Goal: Task Accomplishment & Management: Use online tool/utility

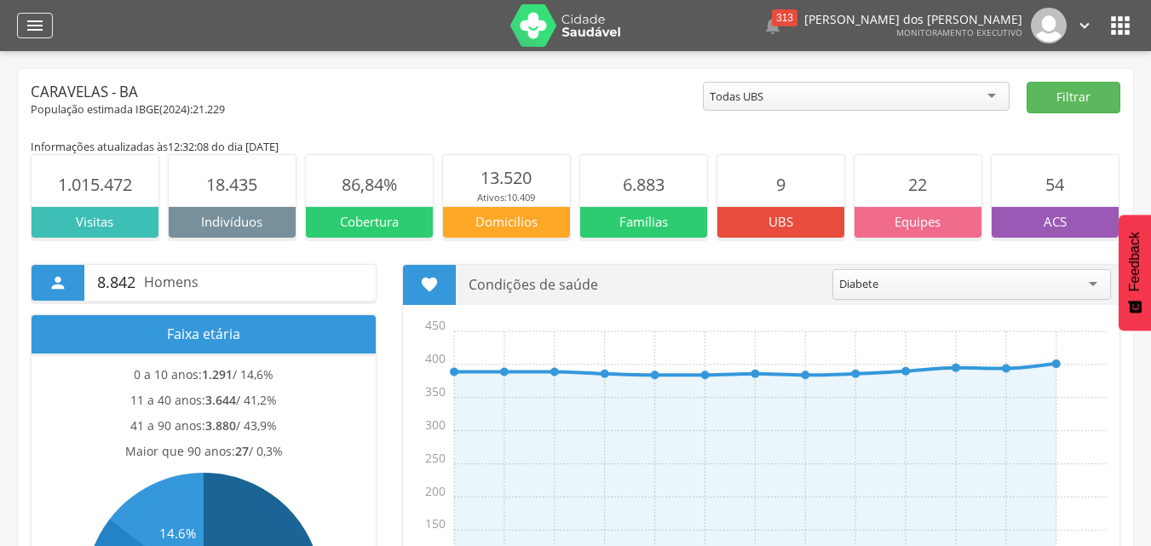
click at [28, 20] on icon "" at bounding box center [35, 25] width 20 height 20
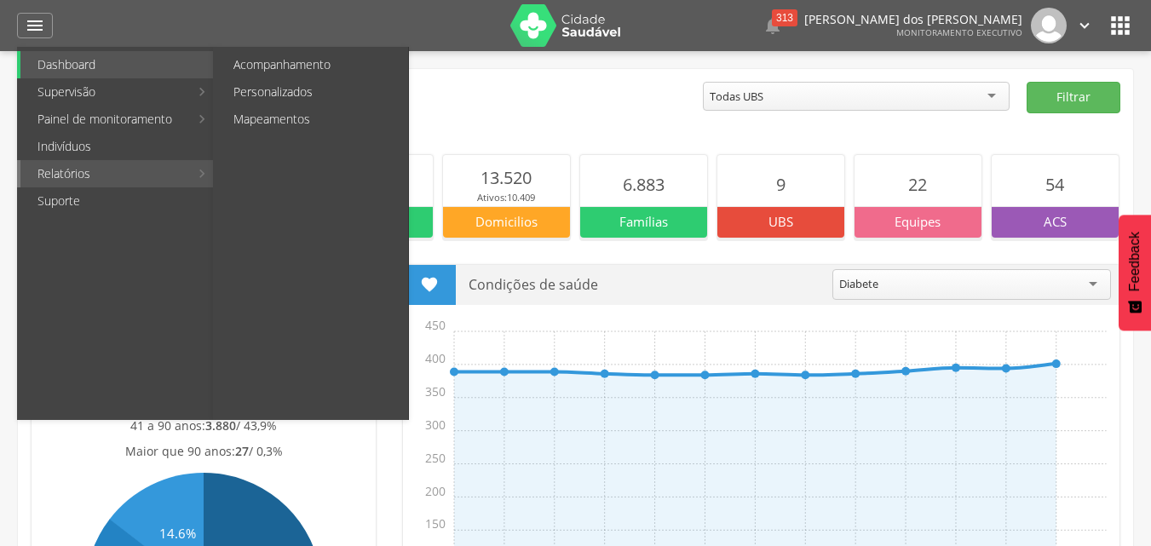
click at [90, 174] on link "Relatórios" at bounding box center [104, 173] width 169 height 27
click at [263, 82] on link "Personalizados" at bounding box center [312, 91] width 192 height 27
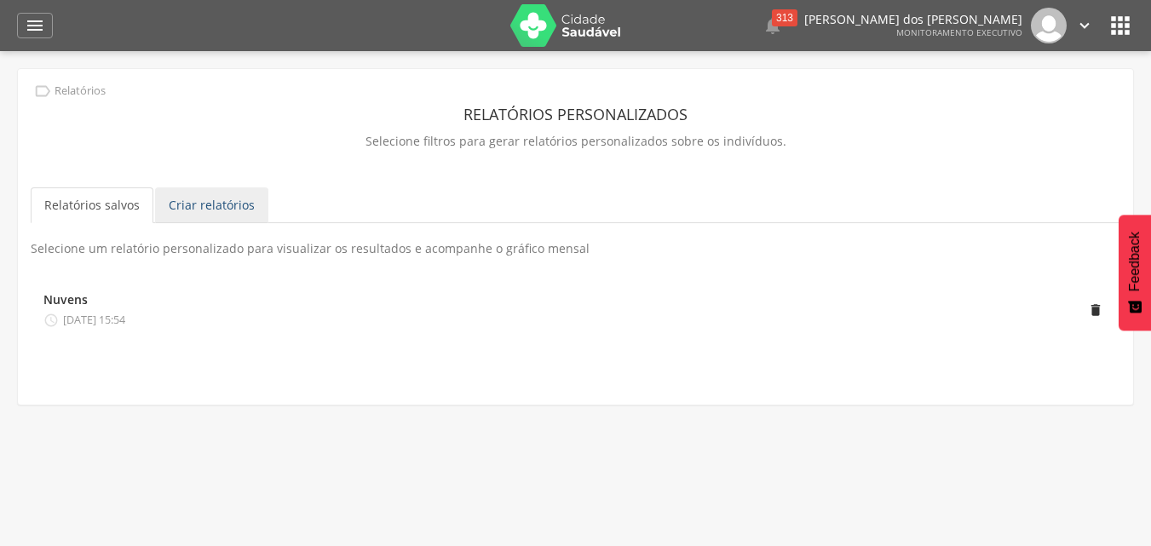
click at [201, 201] on link "Criar relatórios" at bounding box center [211, 205] width 113 height 36
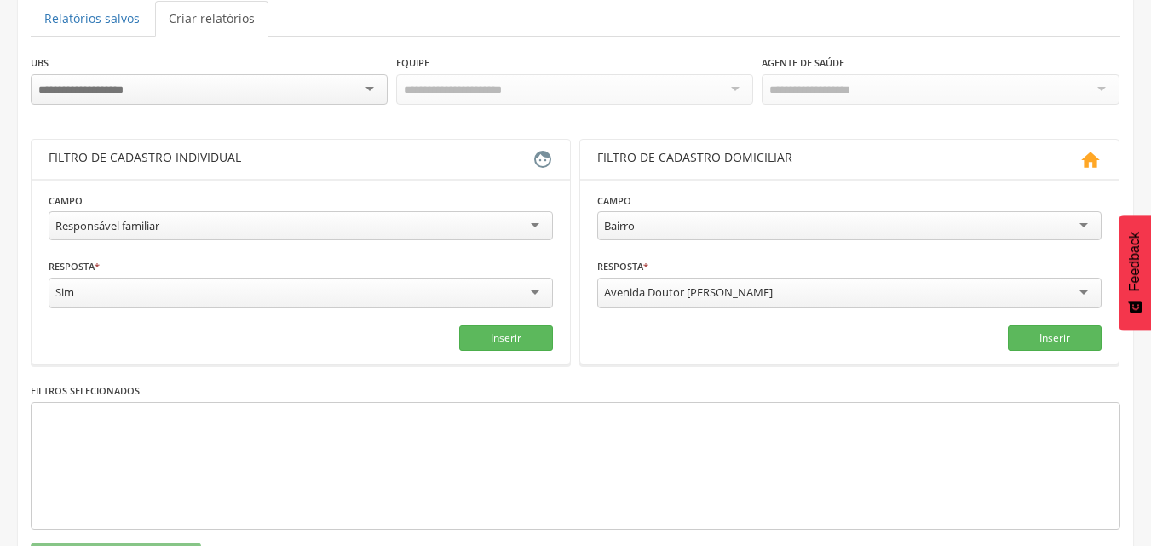
scroll to position [256, 0]
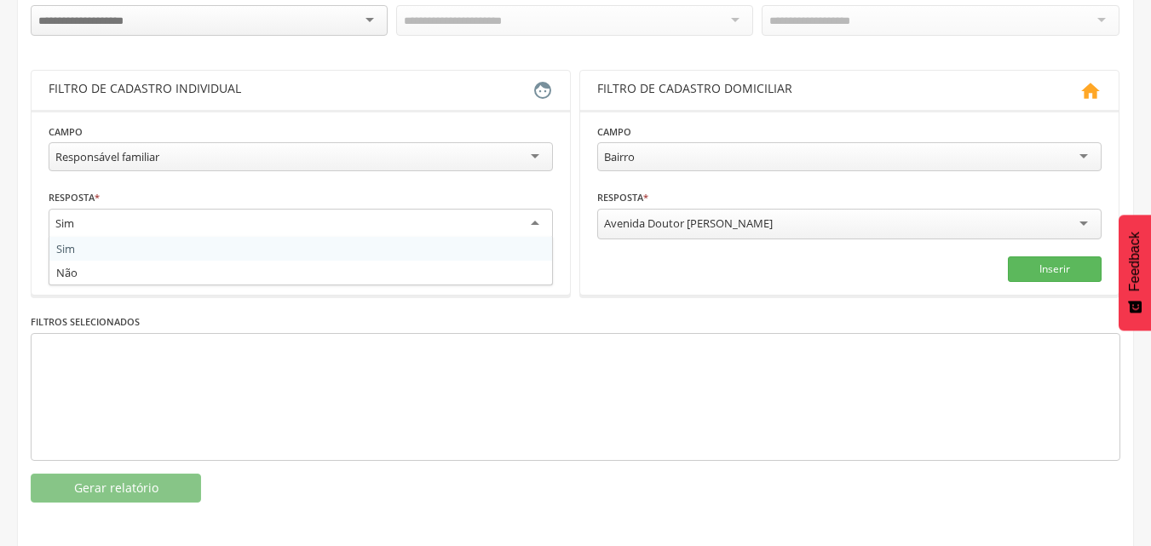
click at [530, 219] on div "Sim" at bounding box center [301, 224] width 504 height 31
click at [526, 147] on div "Responsável familiar" at bounding box center [301, 156] width 504 height 29
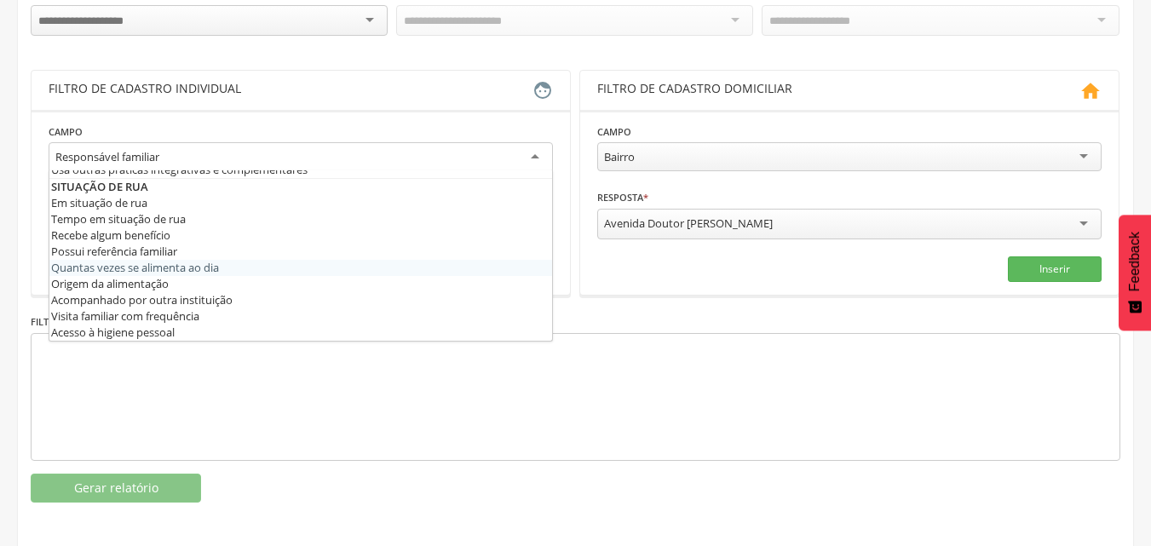
scroll to position [256, 0]
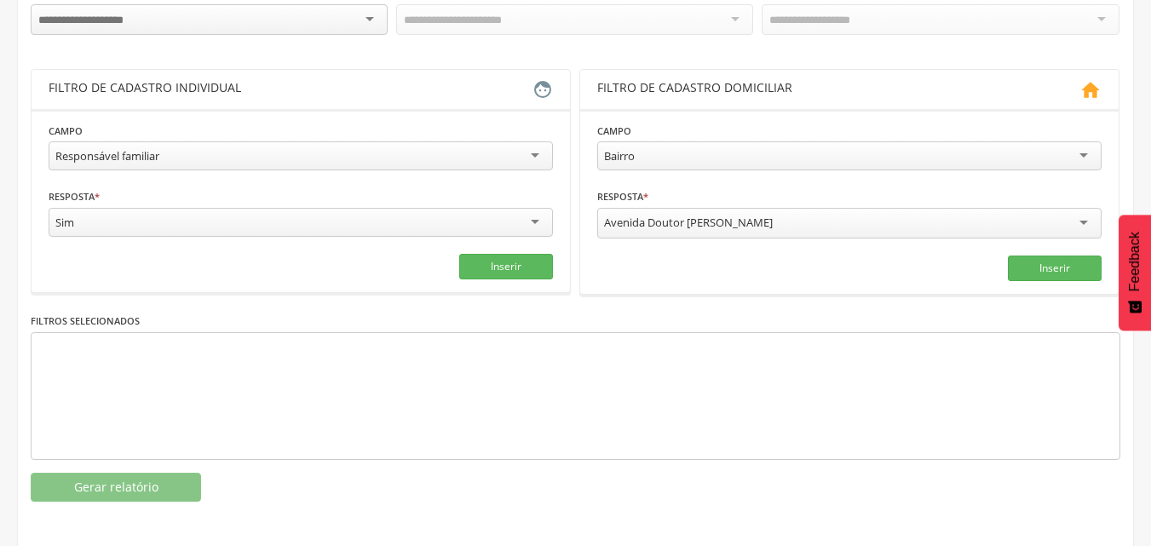
click at [1150, 64] on html " Dashboard Supervisão Produtividade Mapa da cidade Mapa de cobertura Ranking A…" at bounding box center [575, 17] width 1151 height 546
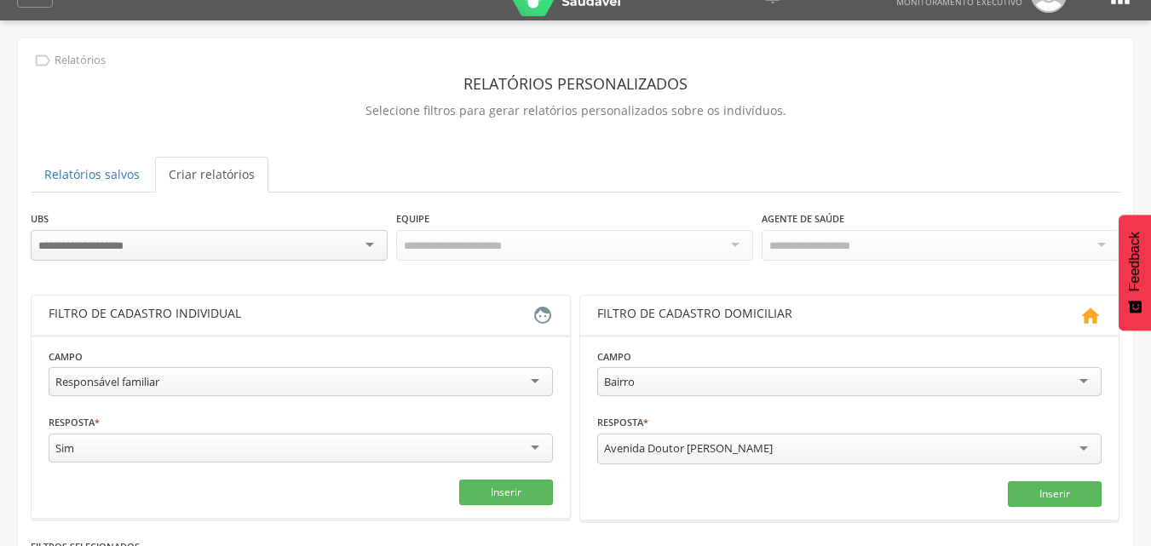
scroll to position [1, 0]
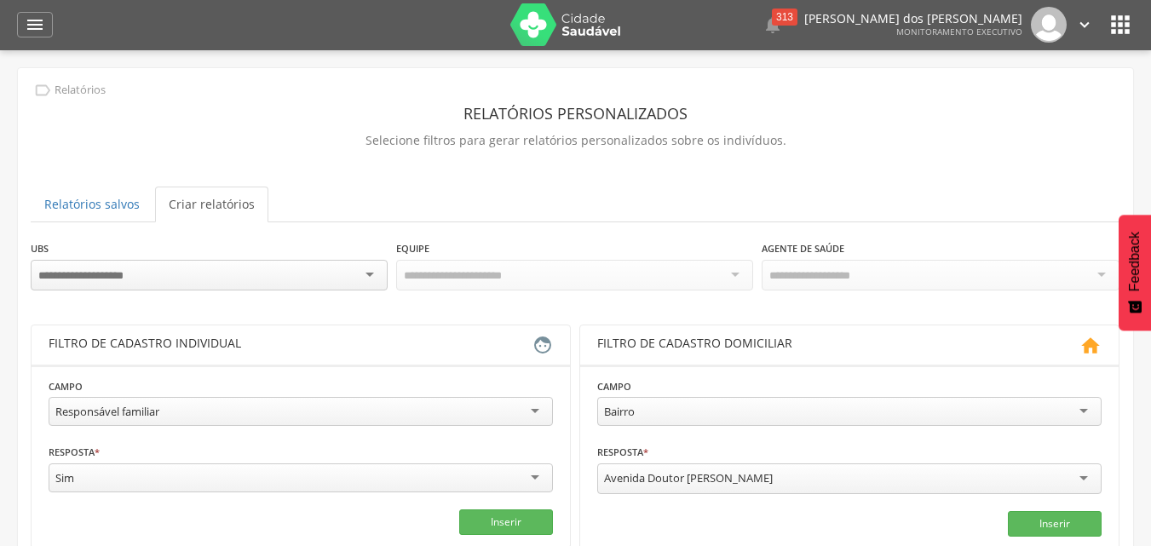
click at [1125, 26] on icon "" at bounding box center [1119, 24] width 27 height 27
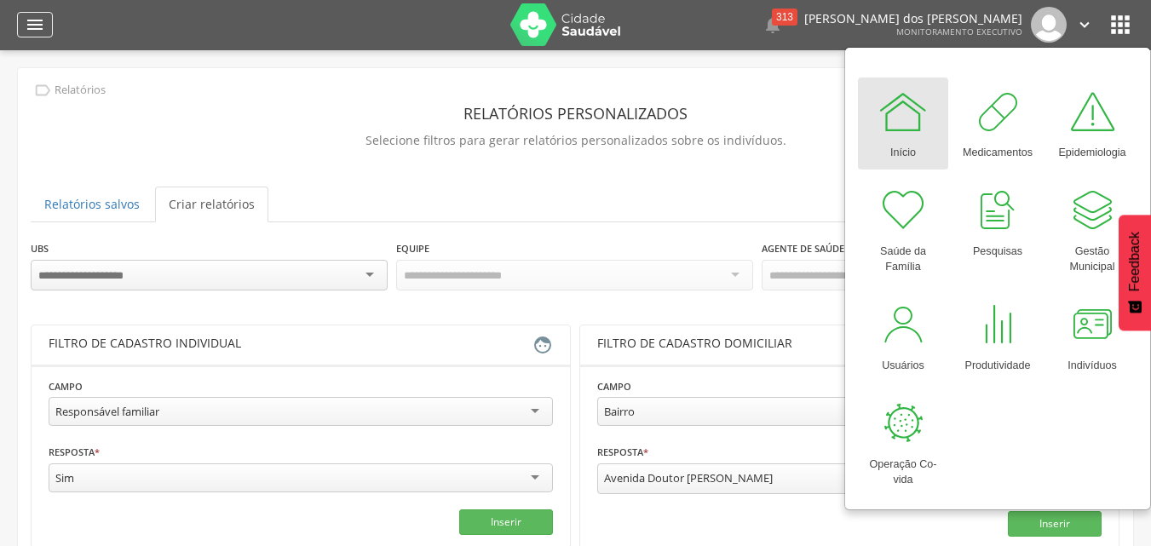
click at [29, 28] on icon "" at bounding box center [35, 24] width 20 height 20
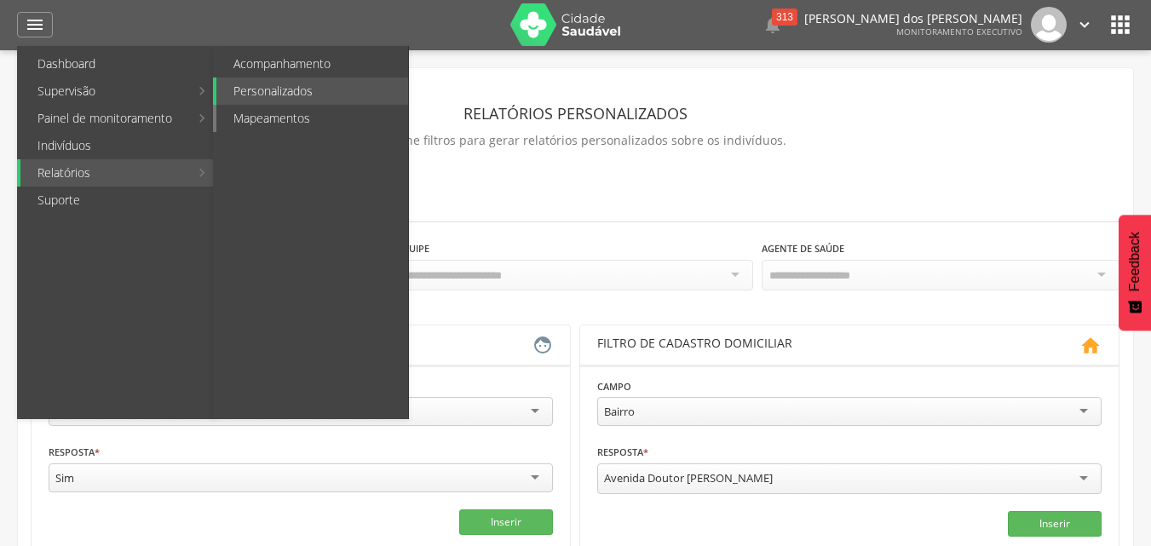
click at [313, 122] on link "Mapeamentos" at bounding box center [312, 118] width 192 height 27
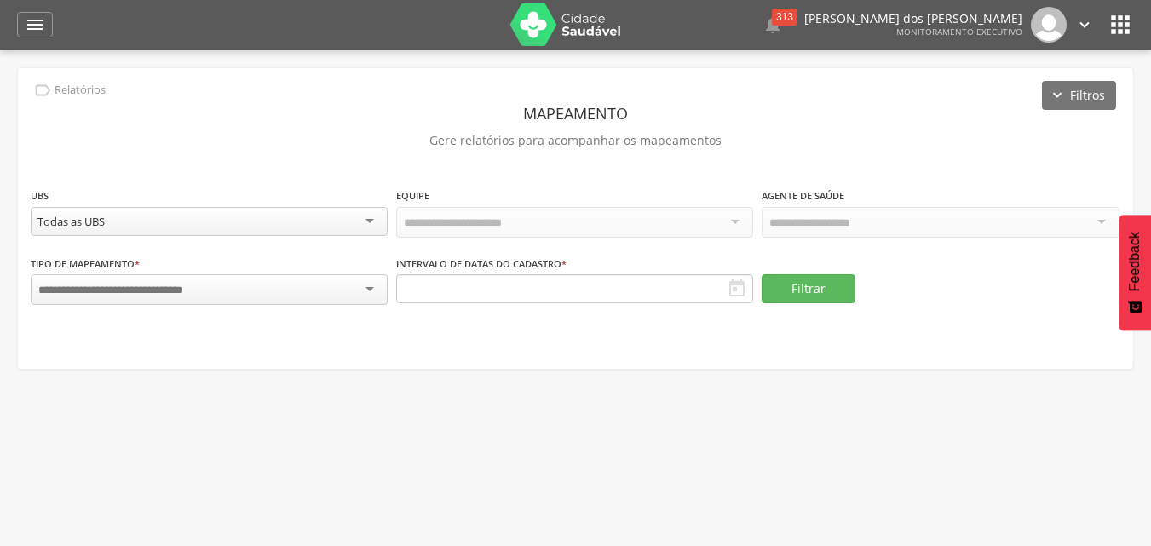
click at [1106, 15] on div " 313  Lorem ipsum dolor sit amet, sed do eiusmod tempor incididunt ut labore …" at bounding box center [602, 24] width 1064 height 51
click at [1114, 21] on icon "" at bounding box center [1119, 24] width 27 height 27
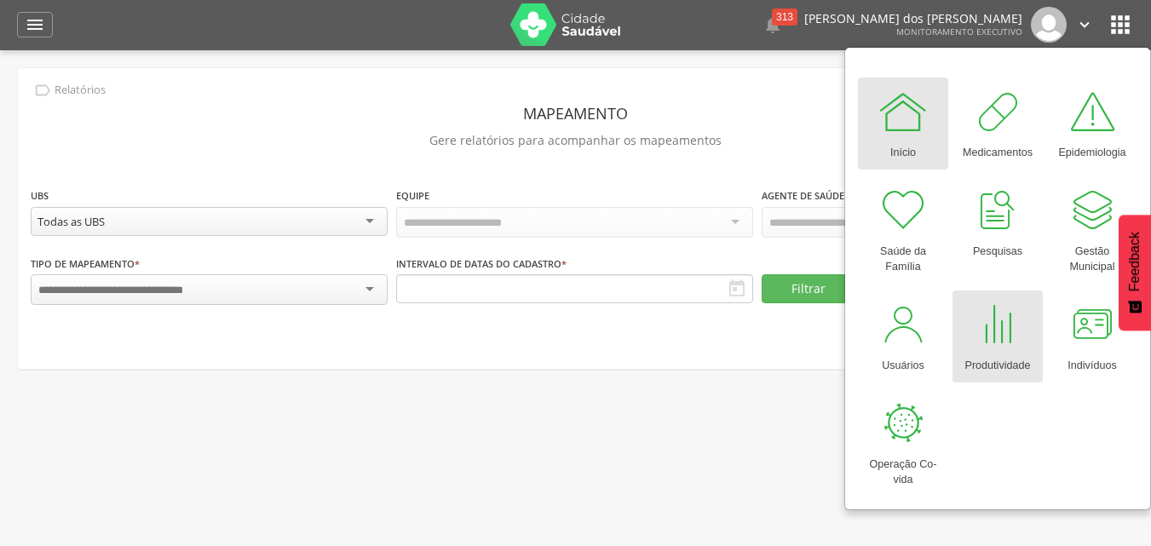
click at [1000, 335] on div at bounding box center [997, 324] width 51 height 51
